Goal: Information Seeking & Learning: Learn about a topic

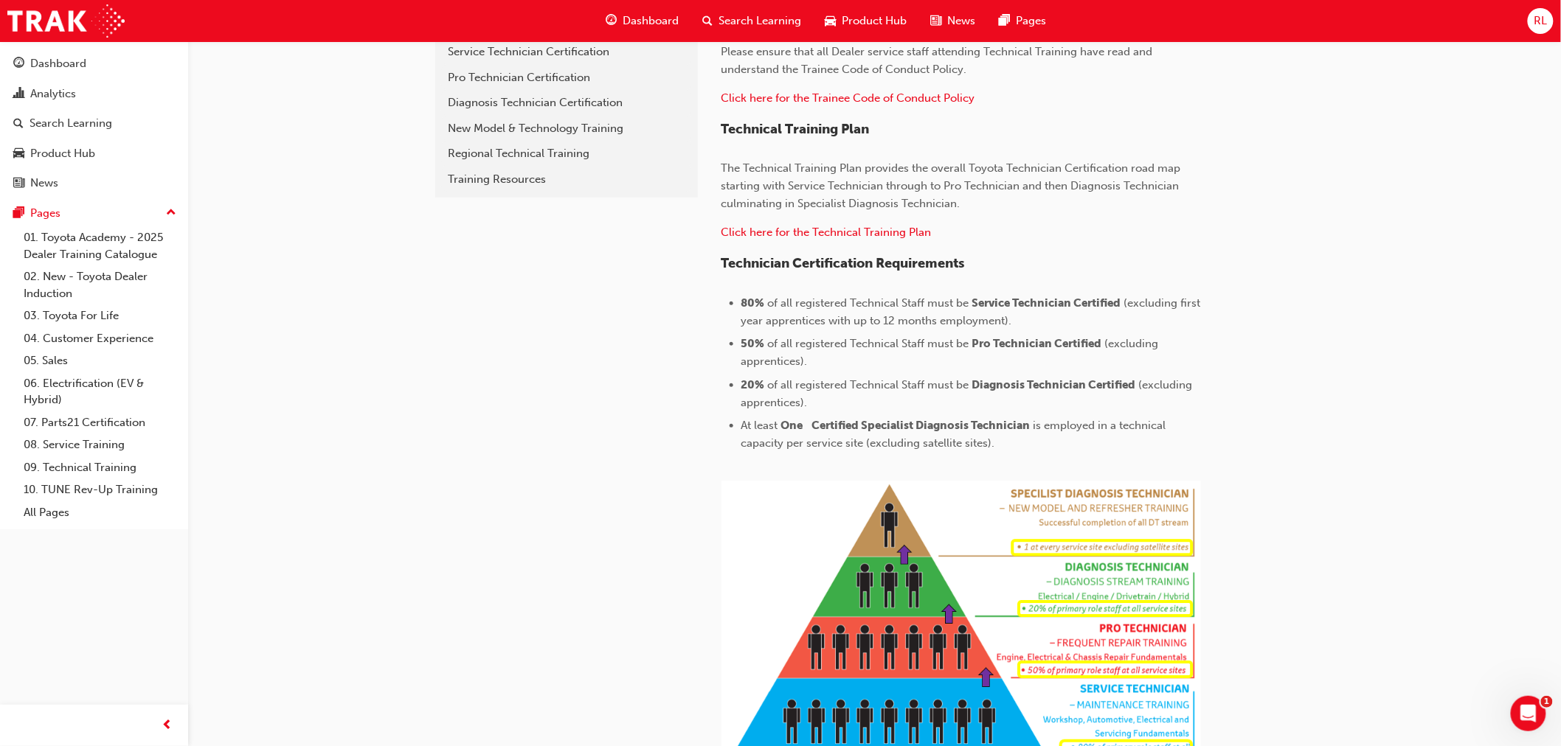
scroll to position [409, 0]
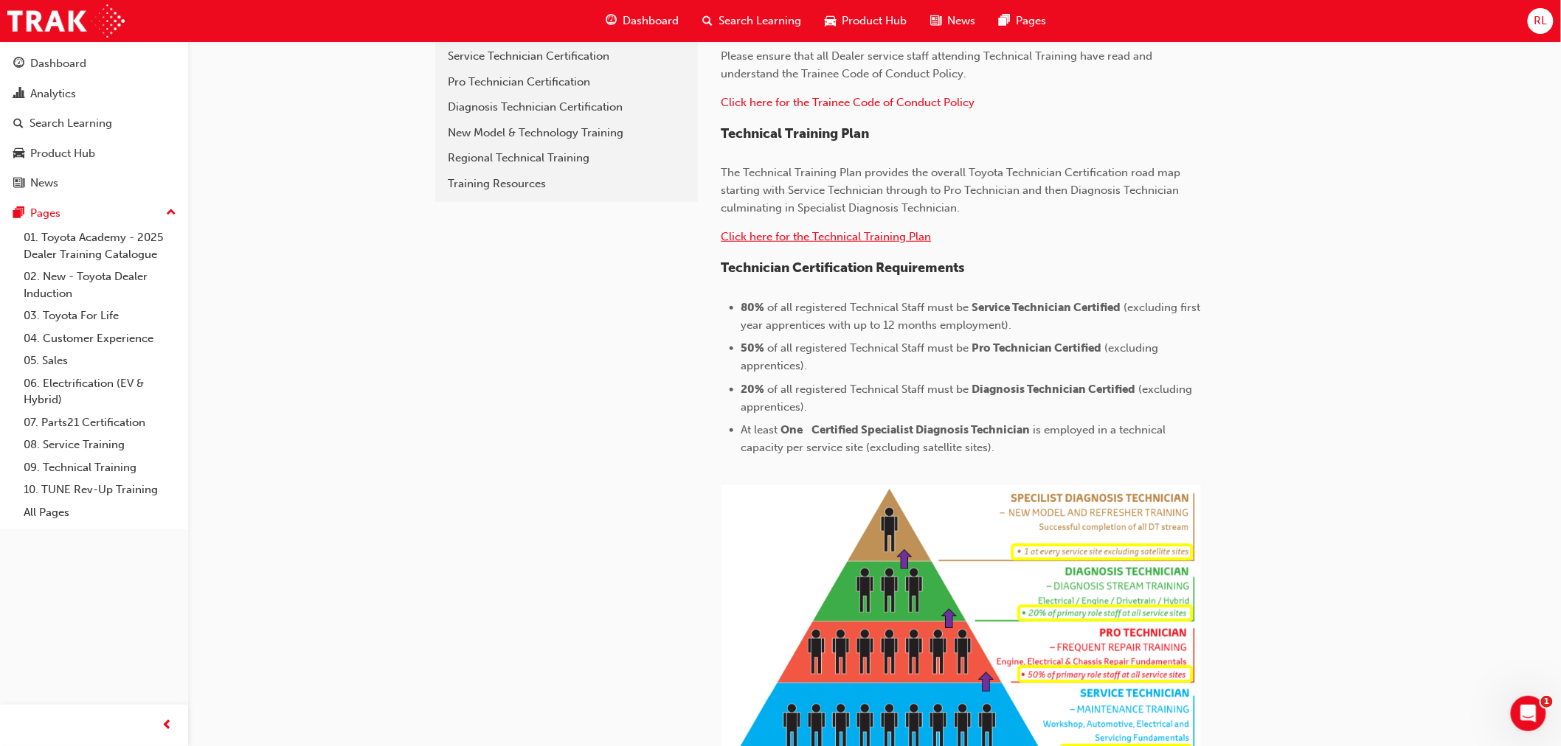
click at [896, 234] on span "Click here for the Technical Training Plan" at bounding box center [826, 236] width 210 height 13
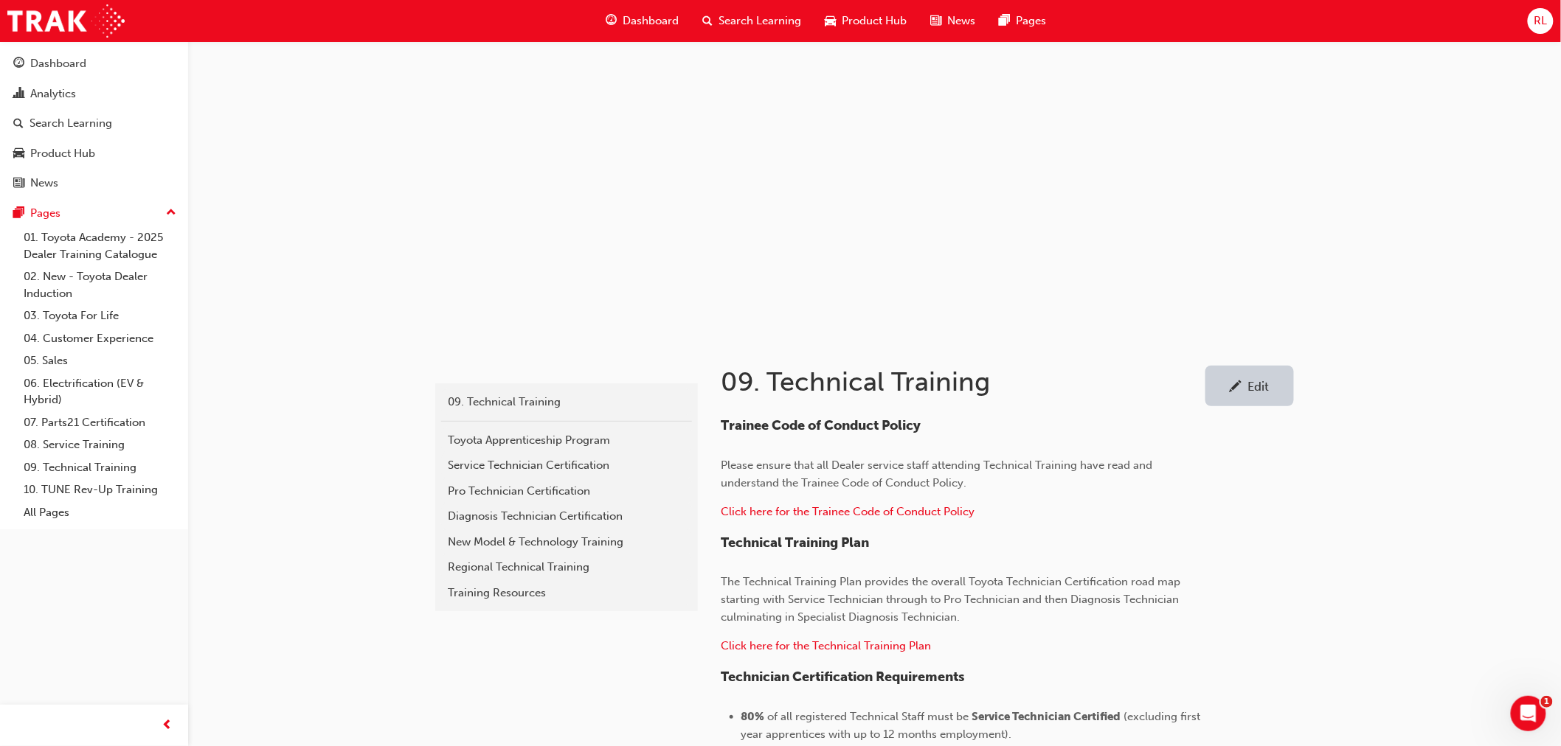
click at [723, 25] on span "Search Learning" at bounding box center [760, 21] width 83 height 17
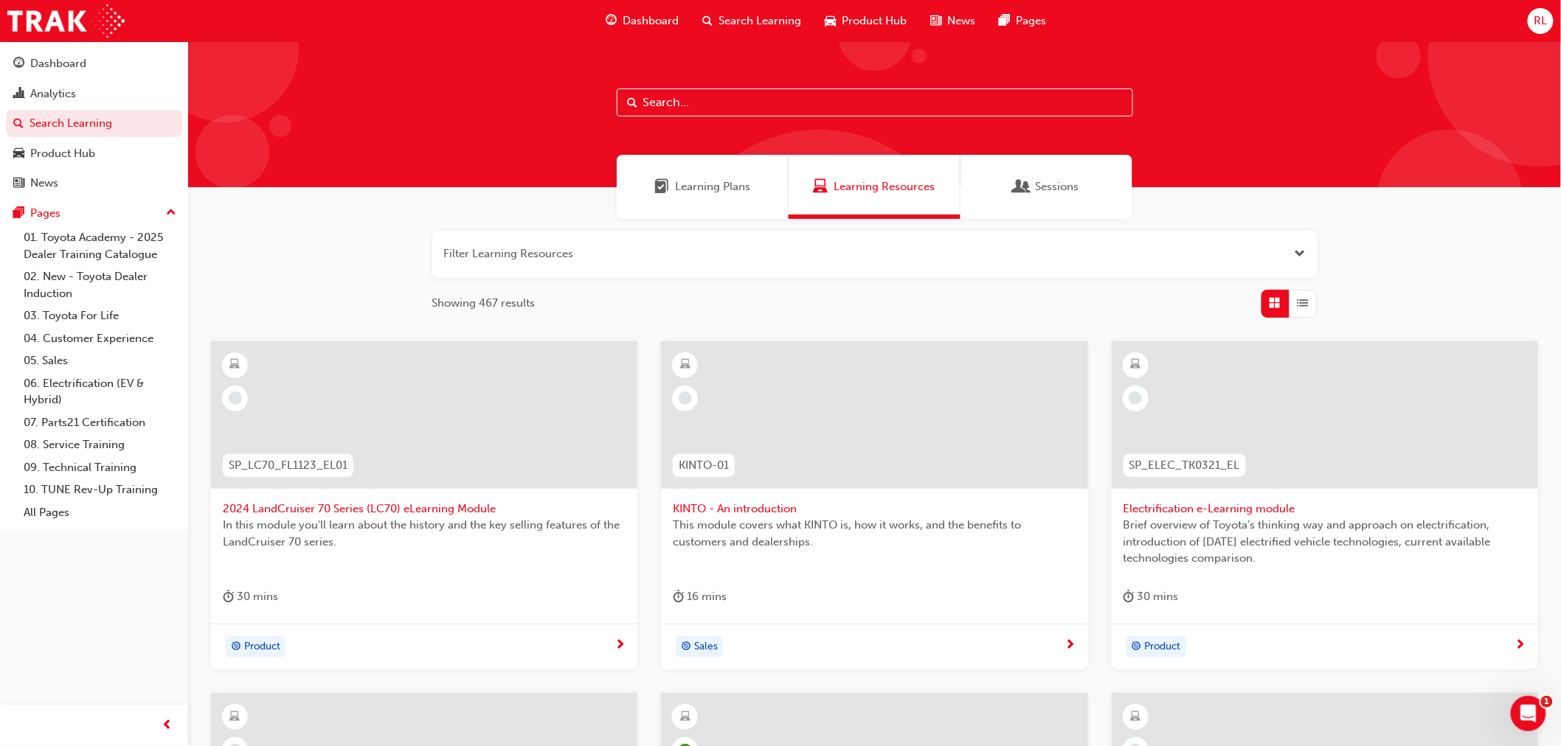
click at [682, 105] on input "text" at bounding box center [875, 103] width 516 height 28
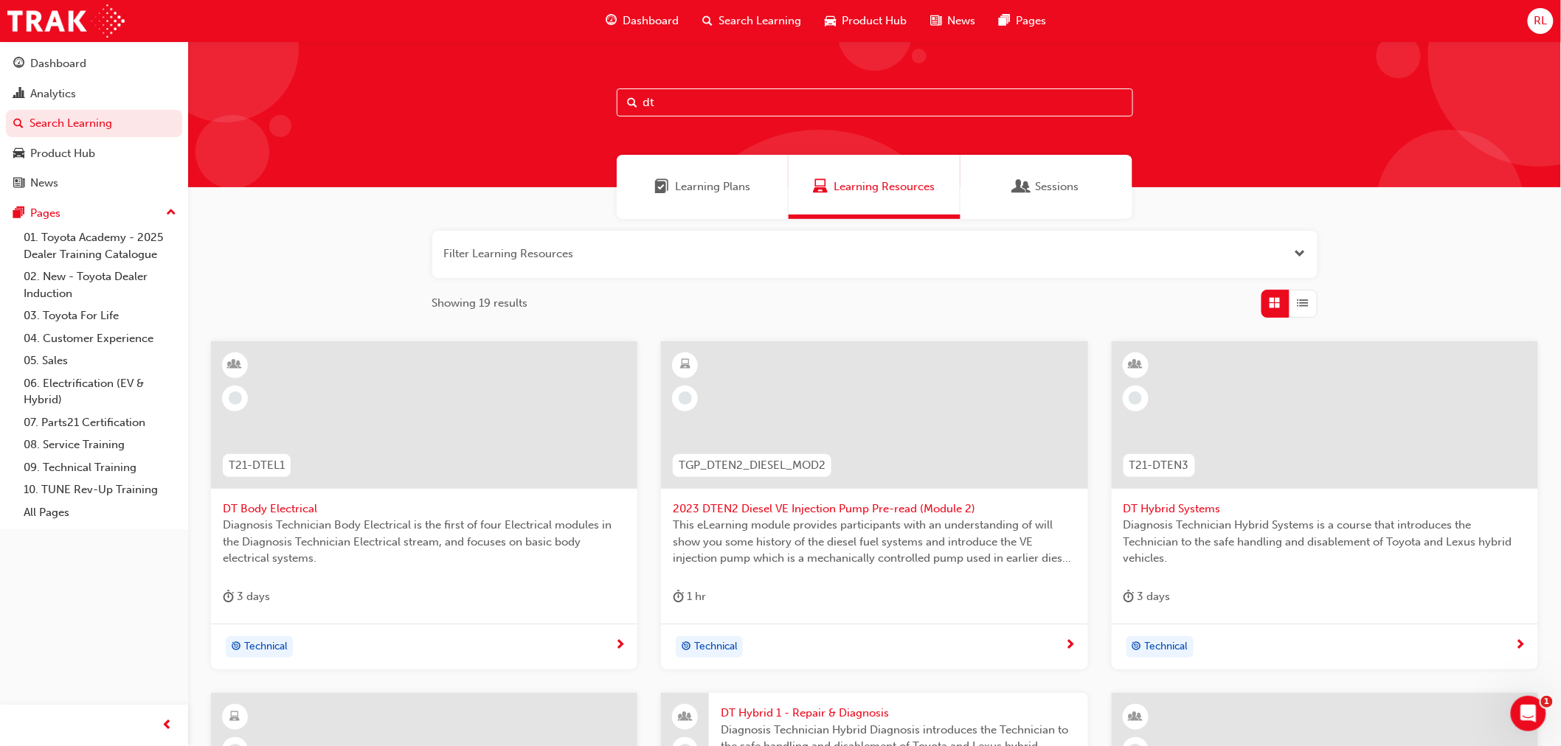
type input "d"
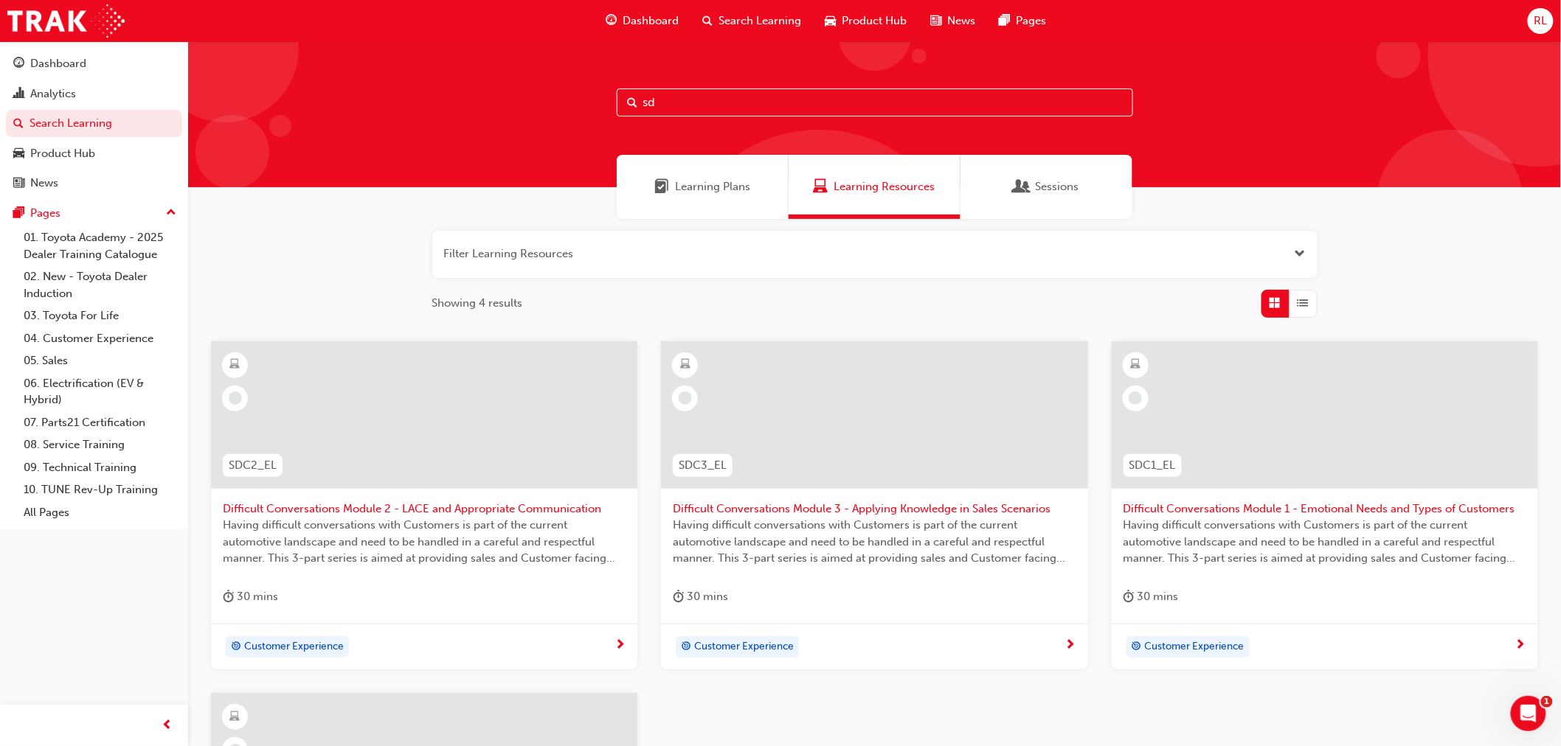
drag, startPoint x: 669, startPoint y: 111, endPoint x: 649, endPoint y: 115, distance: 20.4
click at [648, 114] on input "sd" at bounding box center [875, 103] width 516 height 28
click at [710, 187] on span "Learning Plans" at bounding box center [712, 187] width 75 height 17
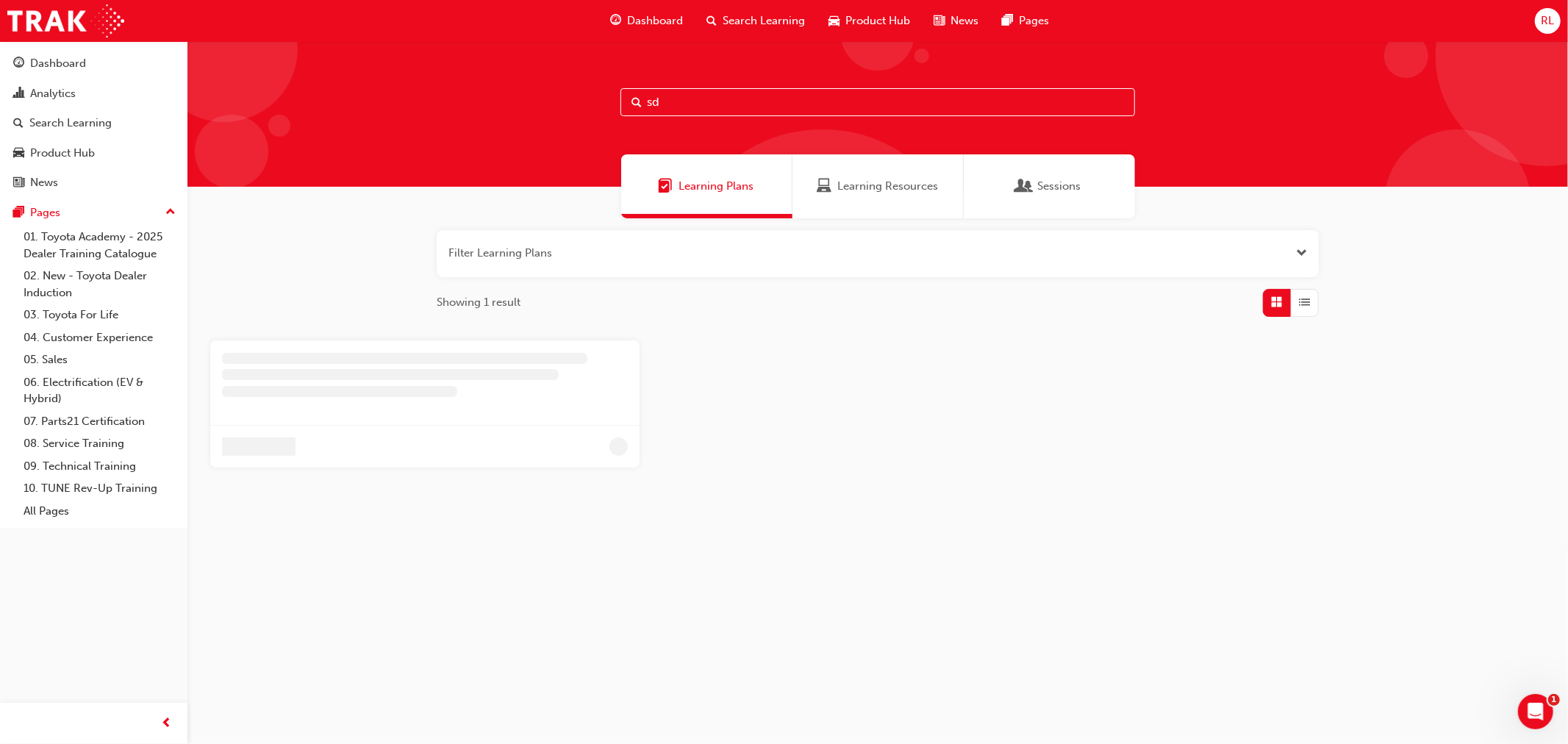
click at [864, 197] on div "Learning Resources" at bounding box center [878, 186] width 171 height 64
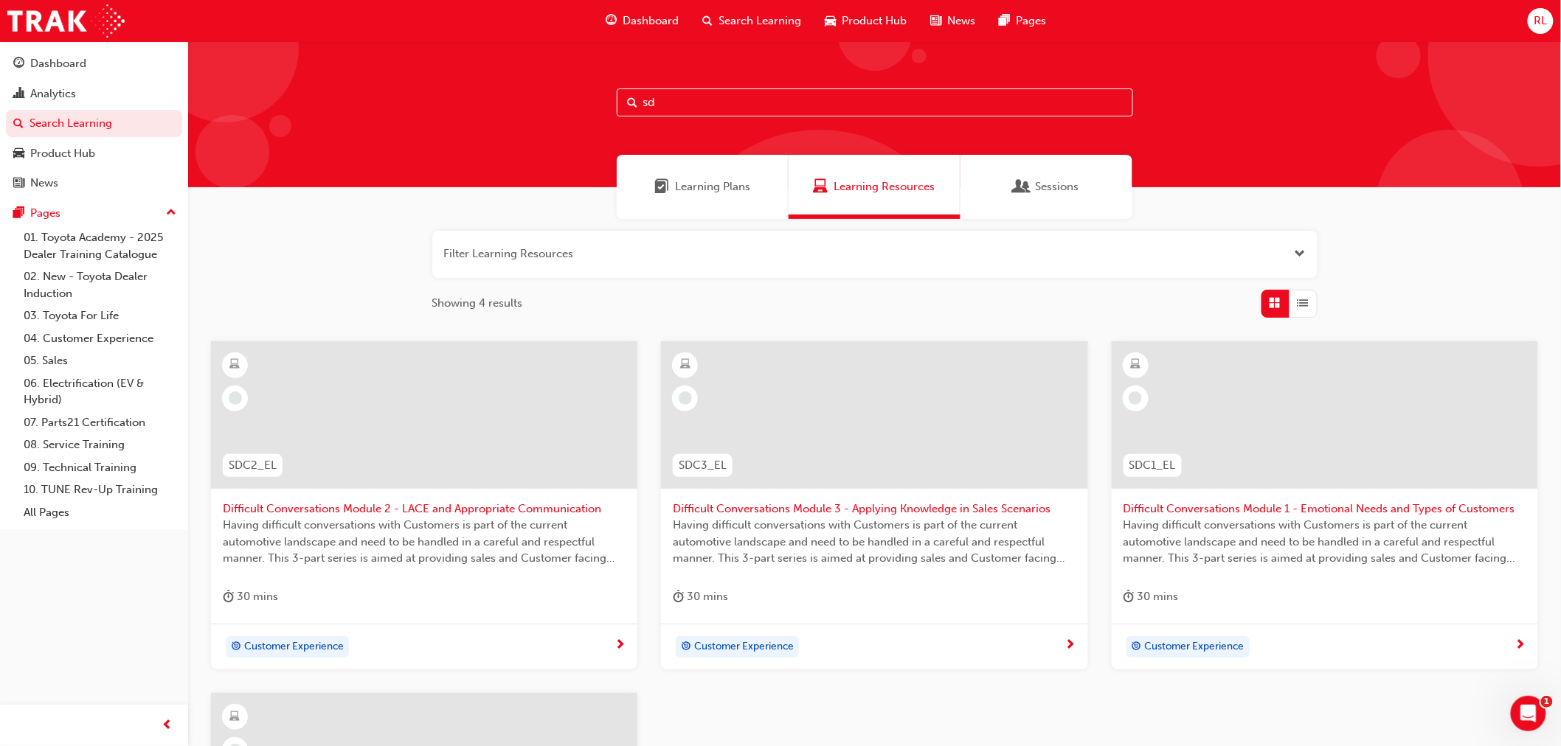
click at [674, 105] on input "sd" at bounding box center [875, 103] width 516 height 28
drag, startPoint x: 674, startPoint y: 105, endPoint x: 634, endPoint y: 107, distance: 39.9
click at [634, 107] on div "sd" at bounding box center [875, 103] width 516 height 28
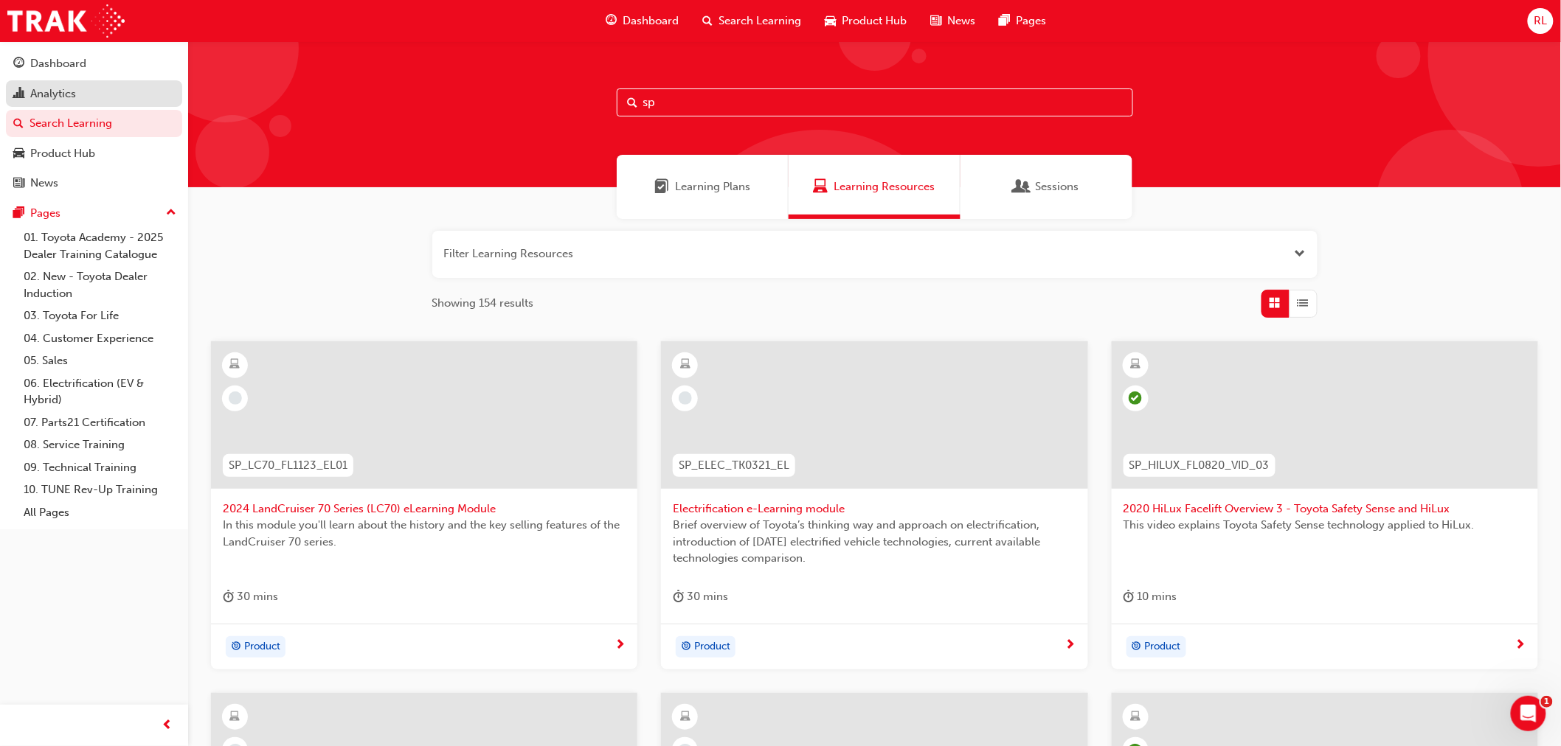
type input "sp"
drag, startPoint x: 67, startPoint y: 89, endPoint x: 67, endPoint y: 97, distance: 8.1
click at [67, 89] on div "Analytics" at bounding box center [53, 94] width 46 height 17
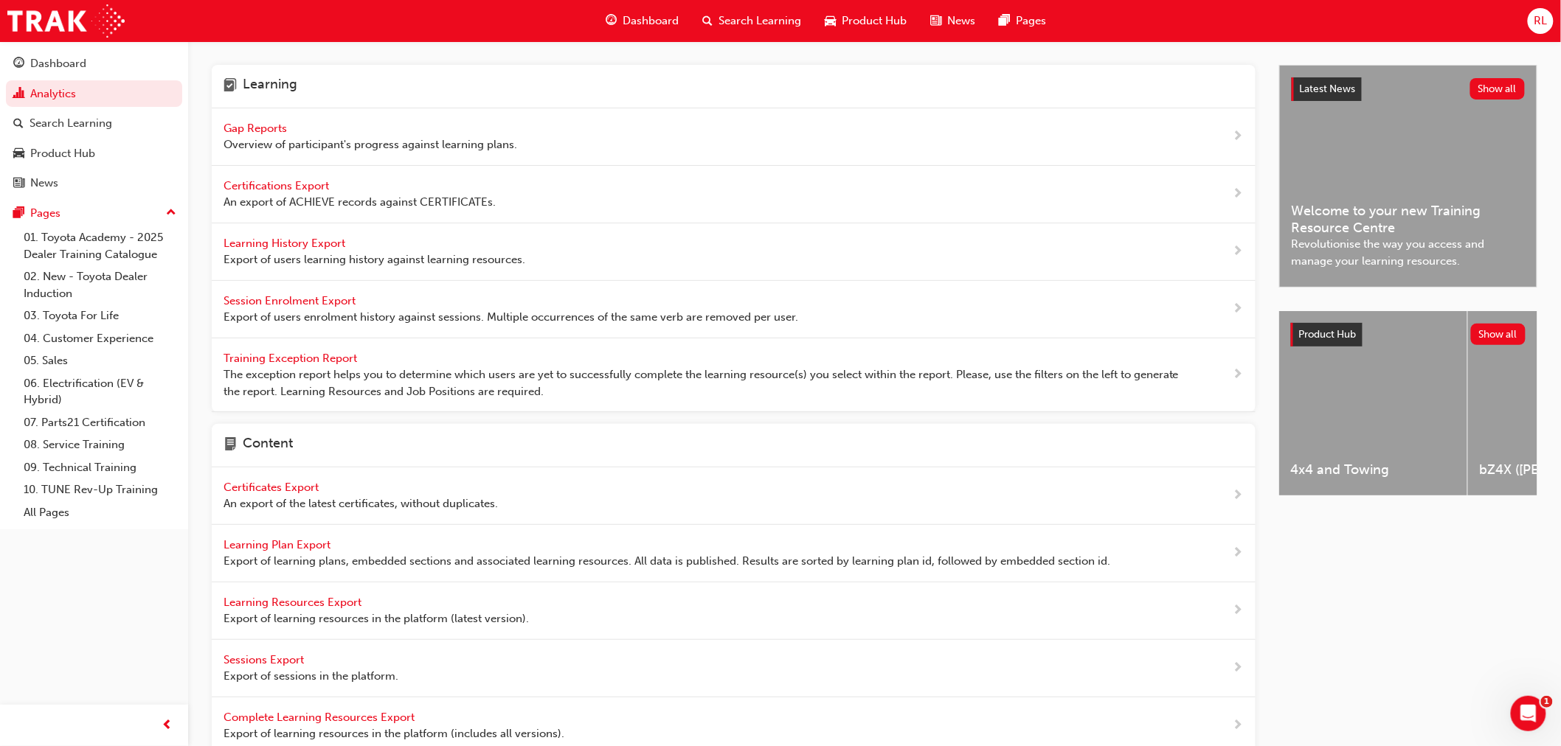
click at [274, 119] on div "Gap Reports Overview of participant's progress against learning plans." at bounding box center [734, 137] width 1044 height 58
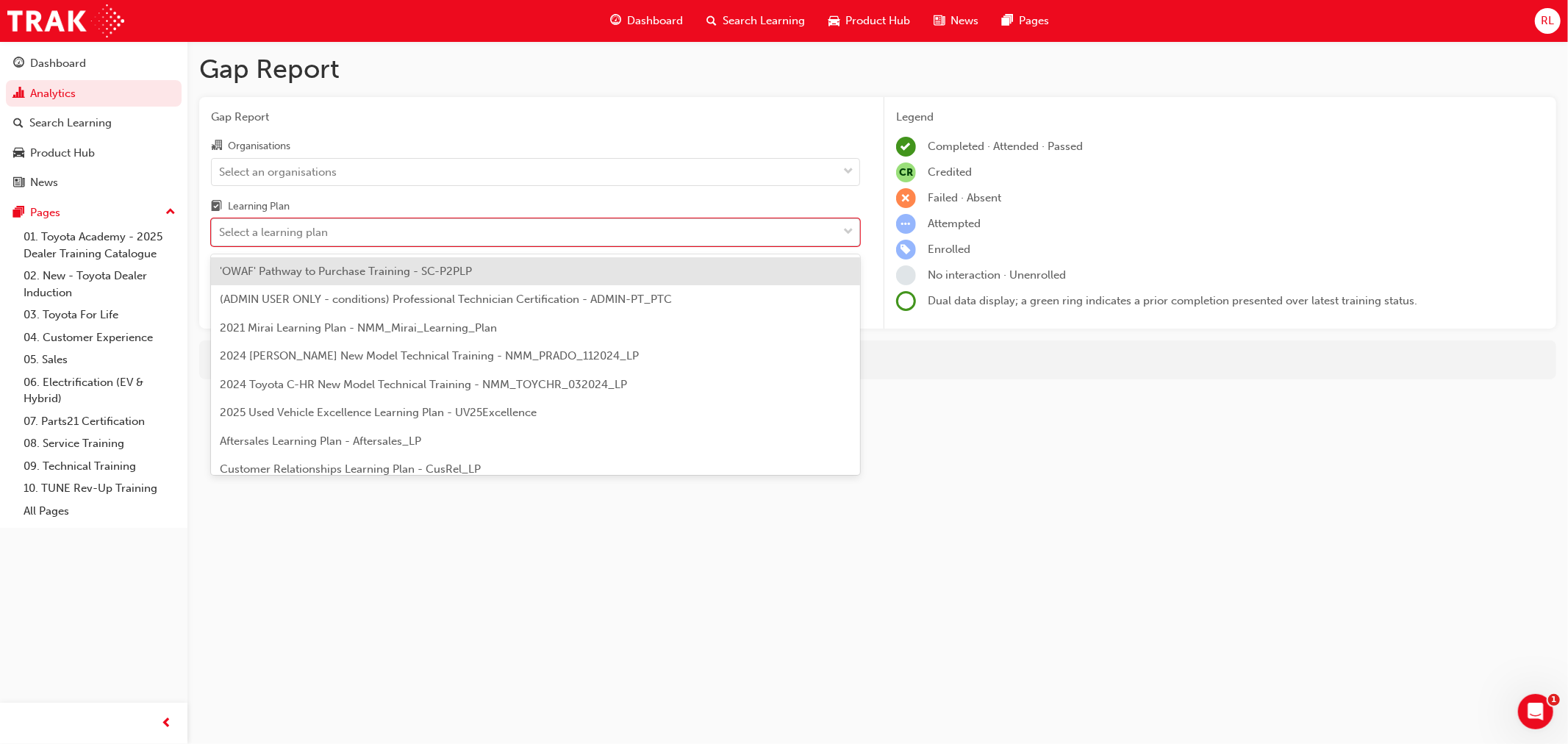
click at [371, 231] on div "Select a learning plan" at bounding box center [524, 233] width 626 height 26
click at [220, 231] on input "Learning Plan option 'OWAF' Pathway to Purchase Training - SC-P2PLP focused, 1 …" at bounding box center [219, 231] width 1 height 13
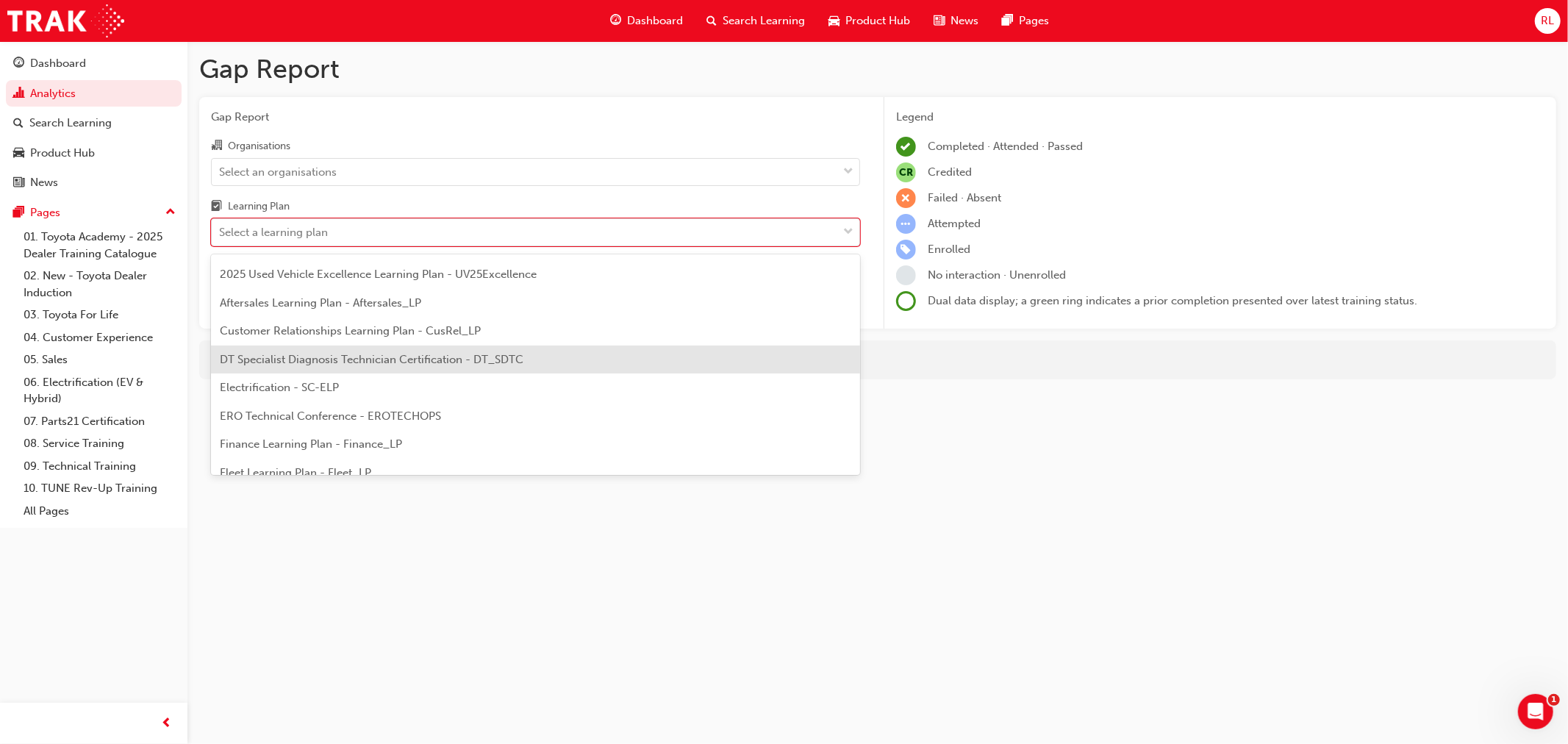
scroll to position [164, 0]
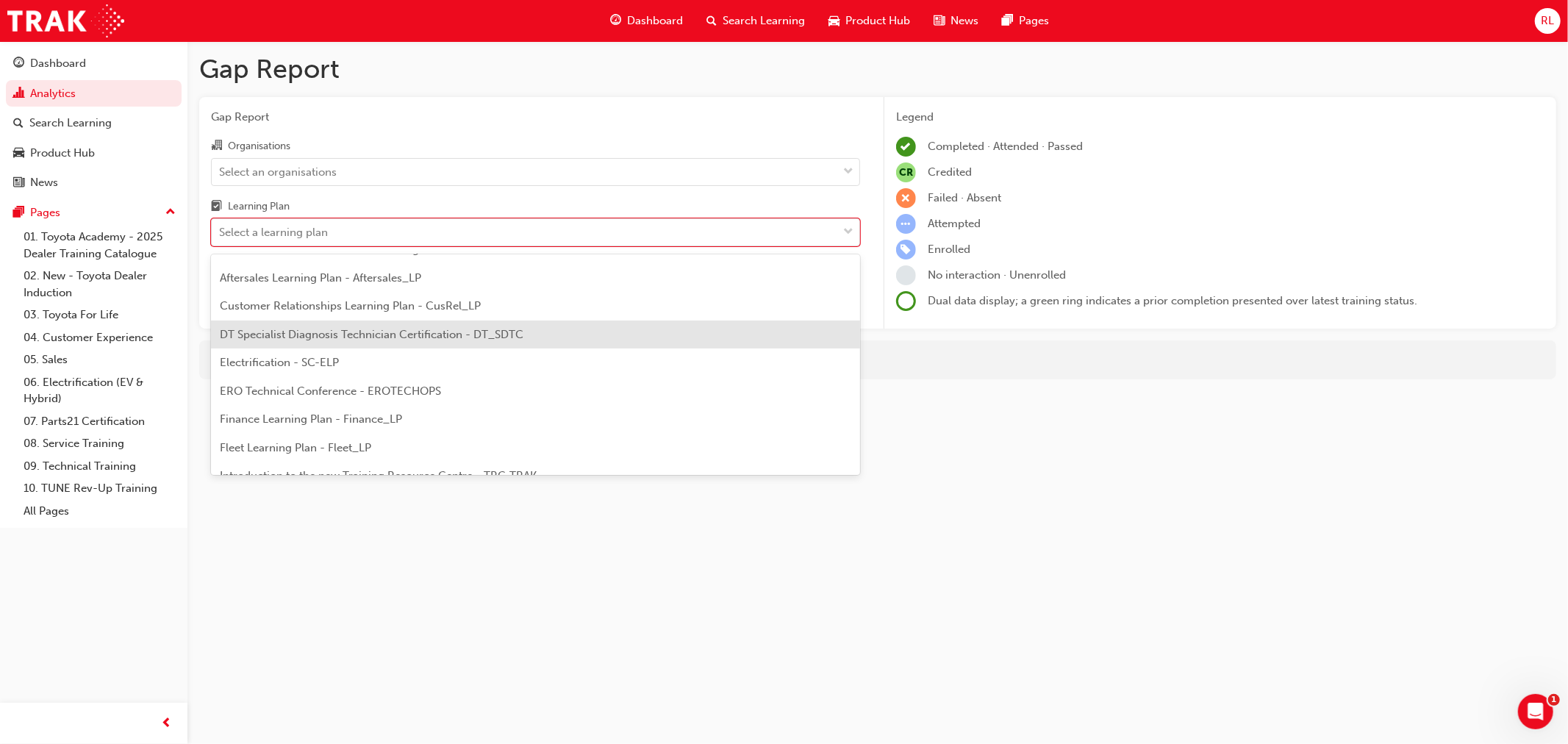
click at [340, 339] on span "DT Specialist Diagnosis Technician Certification - DT_SDTC" at bounding box center [372, 334] width 304 height 13
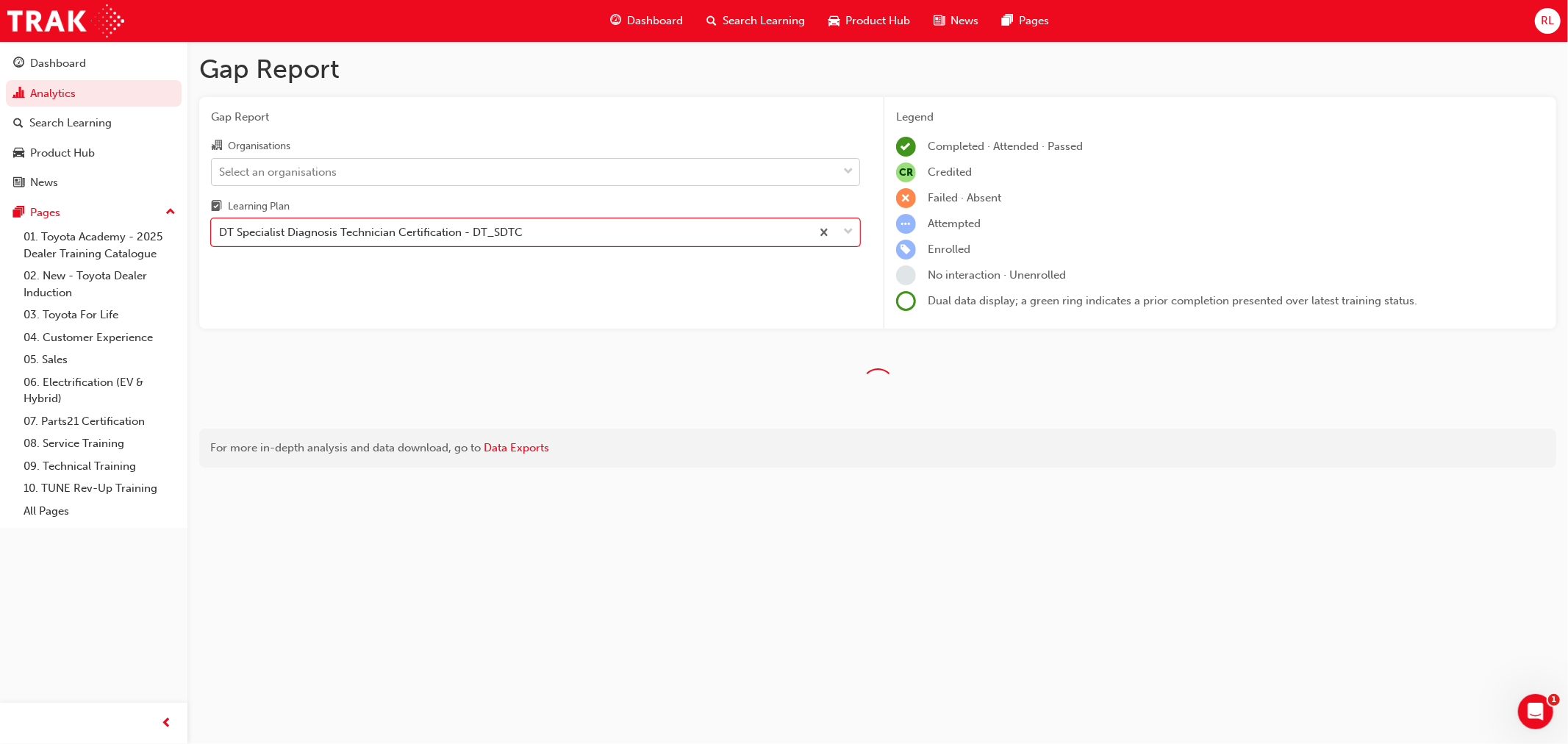
click at [306, 181] on div "Select an organisations" at bounding box center [278, 172] width 118 height 17
click at [220, 178] on input "Organisations Select an organisations" at bounding box center [219, 171] width 1 height 13
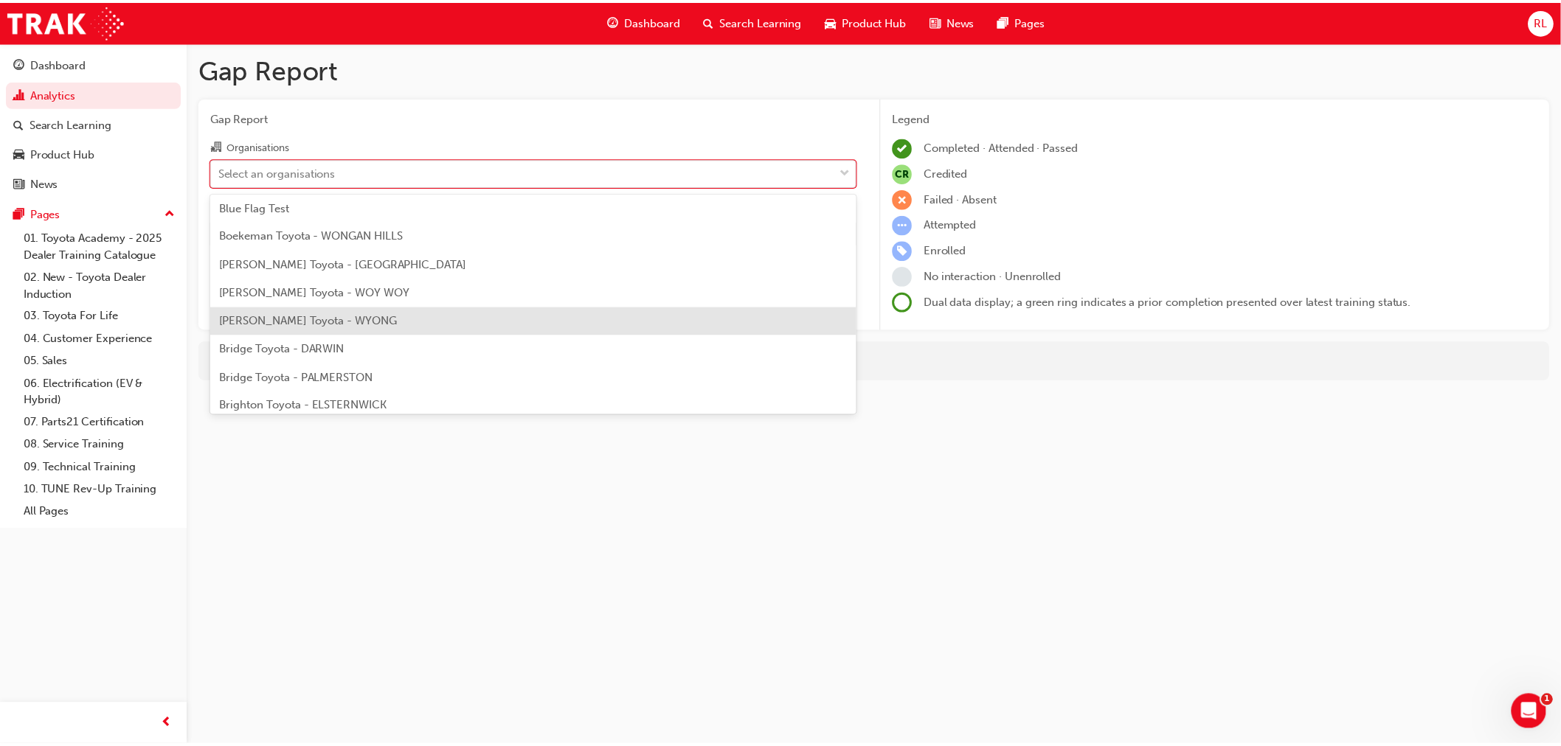
scroll to position [901, 0]
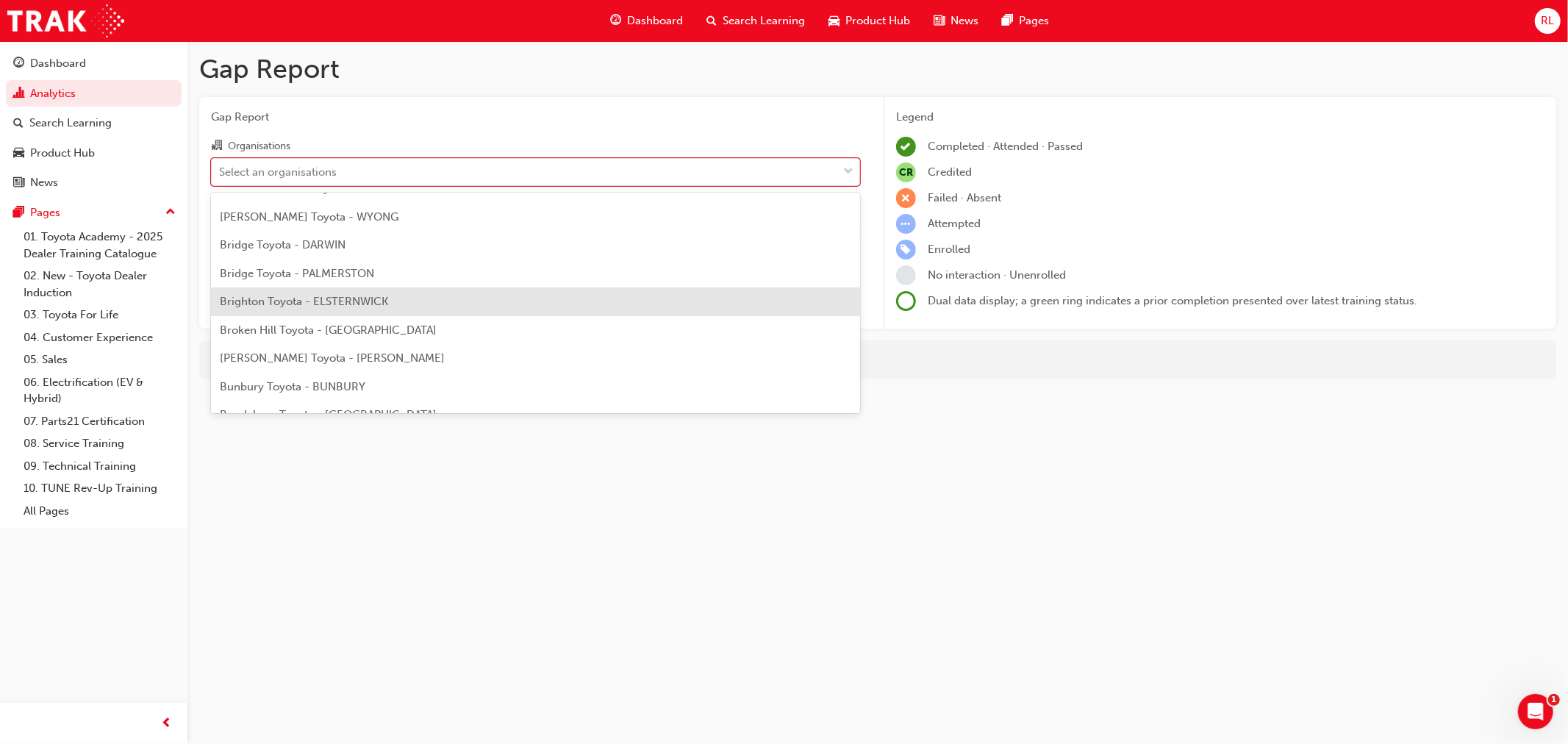
click at [276, 295] on span "Brighton Toyota - ELSTERNWICK" at bounding box center [304, 301] width 168 height 13
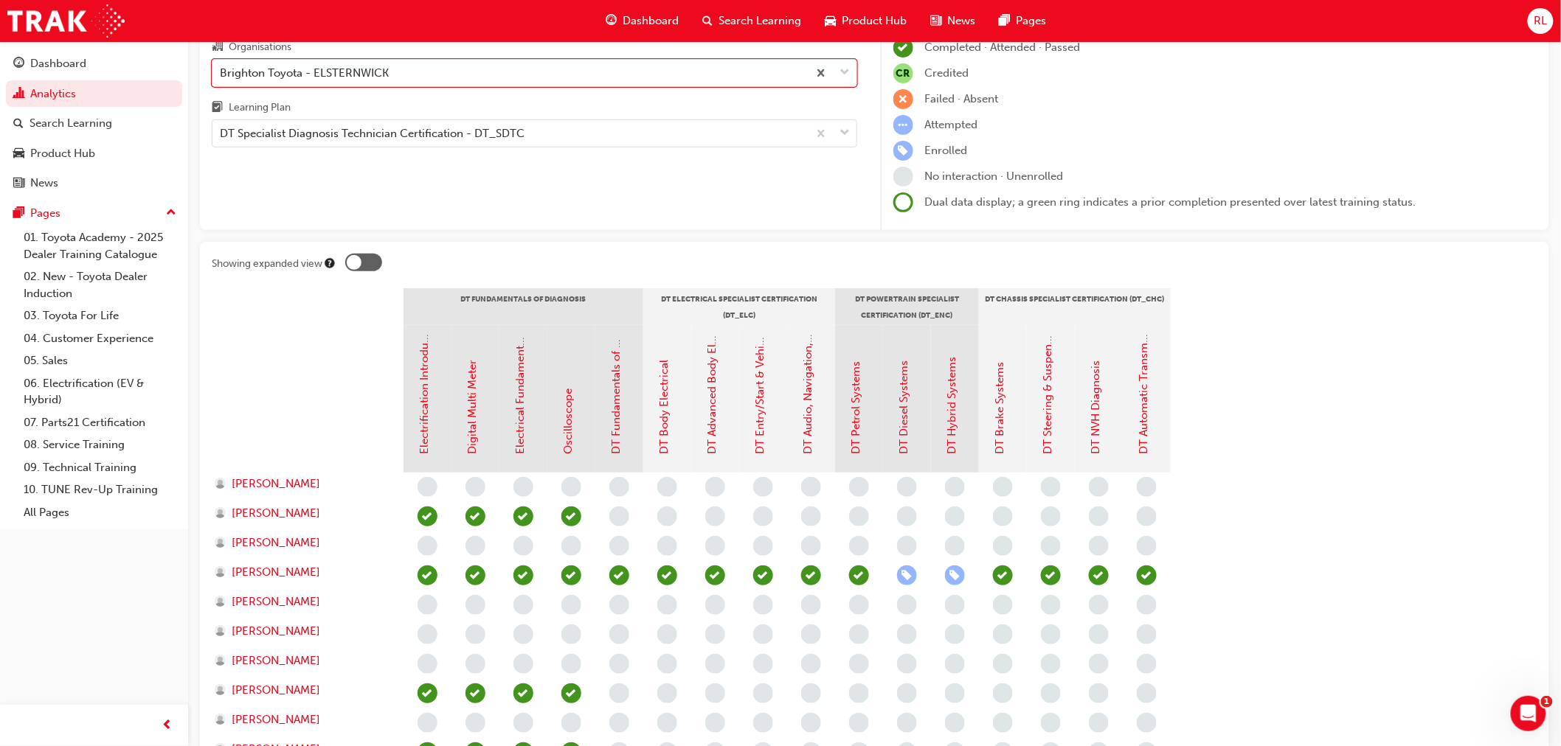
scroll to position [82, 0]
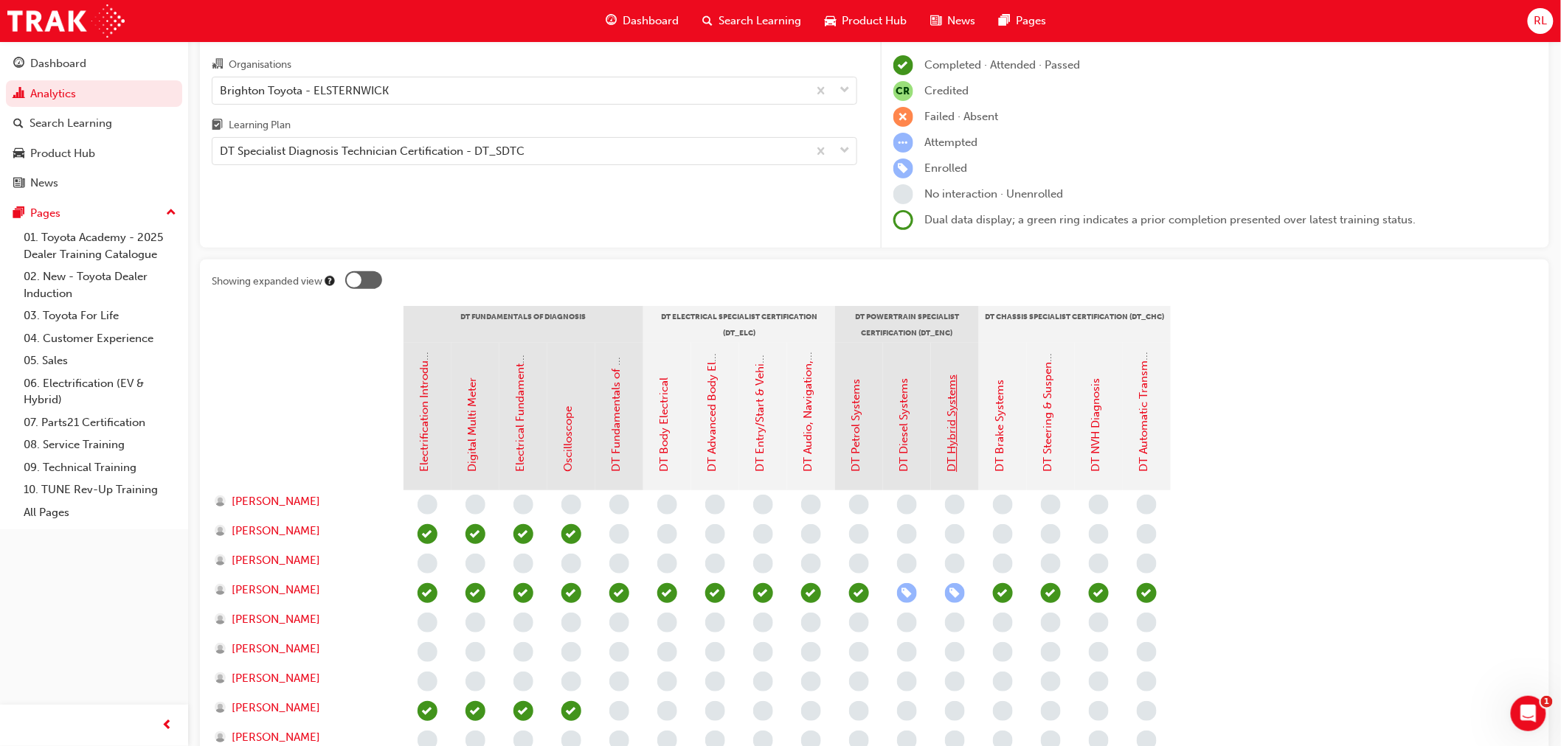
click at [956, 440] on link "DT Hybrid Systems" at bounding box center [952, 423] width 13 height 97
